Goal: Transaction & Acquisition: Purchase product/service

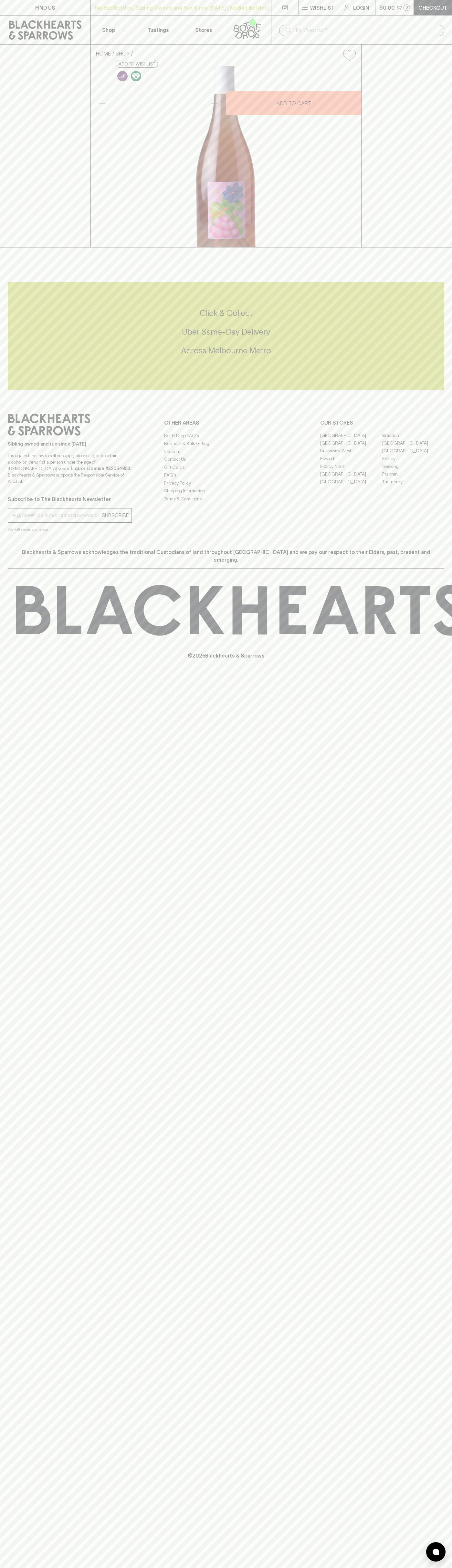
click at [449, 247] on div "HOME SHOP Parco Orange 2024 (Blackhearts x Little Reddie) $28.00 Add to wishlis…" at bounding box center [226, 146] width 452 height 203
click at [354, 1567] on html "FIND US | No Bad Bottles | Sibling Owned and Run Since 2006 | No Bad Bottles | …" at bounding box center [226, 784] width 452 height 1568
click at [10, 900] on div "FIND US | No Bad Bottles | Sibling Owned and Run Since 2006 | No Bad Bottles | …" at bounding box center [226, 784] width 452 height 1568
